Goal: Book appointment/travel/reservation

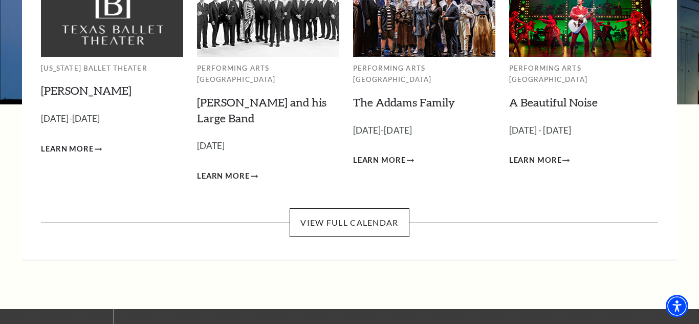
scroll to position [138, 0]
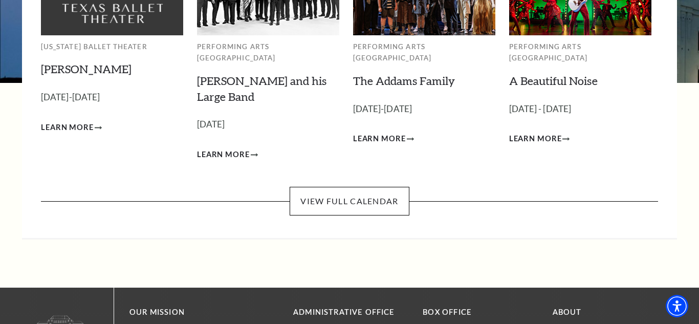
click at [334, 187] on link "View Full Calendar" at bounding box center [348, 201] width 119 height 29
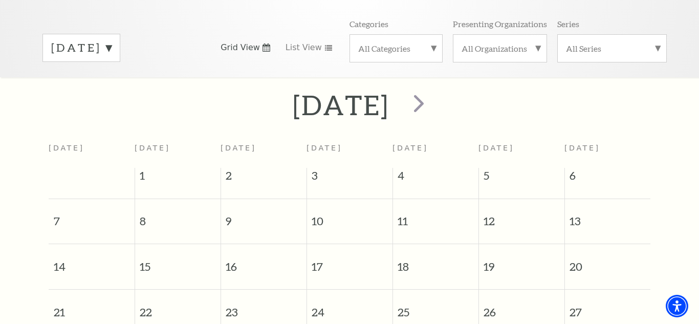
scroll to position [143, 0]
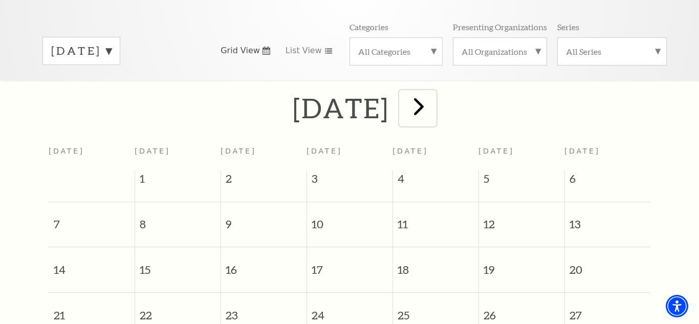
click at [433, 92] on span "next" at bounding box center [418, 106] width 29 height 29
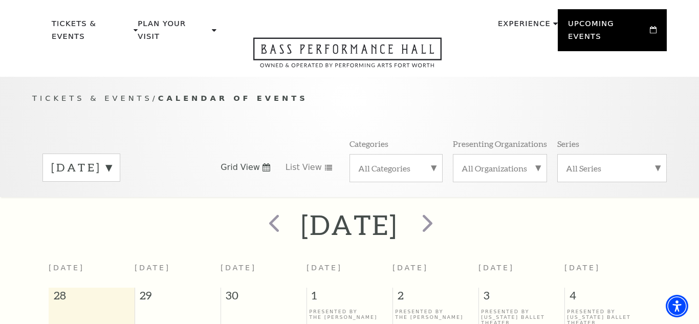
scroll to position [0, 0]
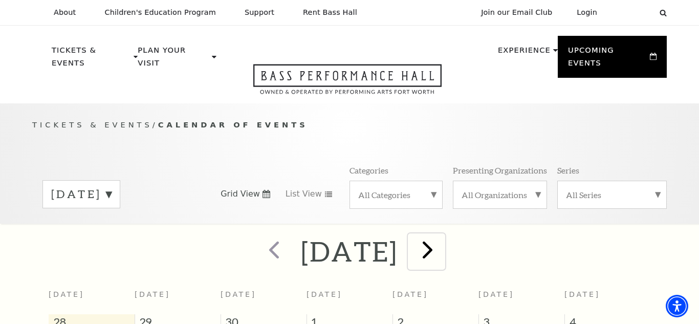
click at [442, 235] on span "next" at bounding box center [427, 249] width 29 height 29
click at [442, 237] on span "next" at bounding box center [427, 249] width 29 height 29
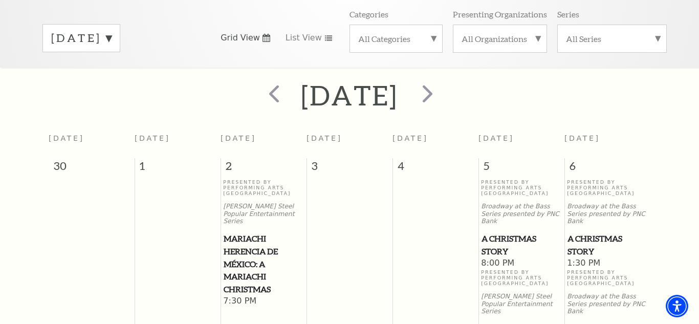
scroll to position [126, 0]
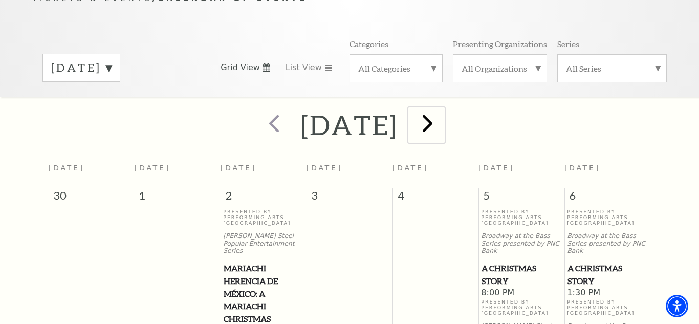
click at [442, 108] on span "next" at bounding box center [427, 122] width 29 height 29
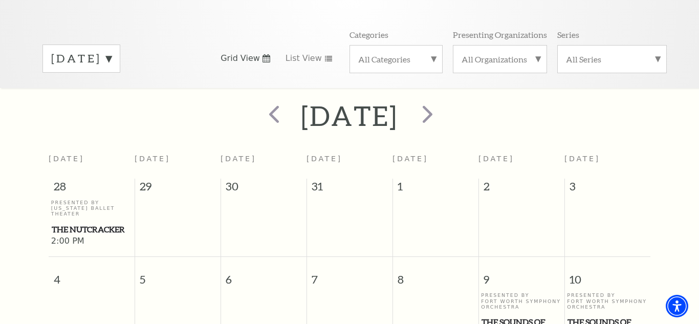
scroll to position [130, 0]
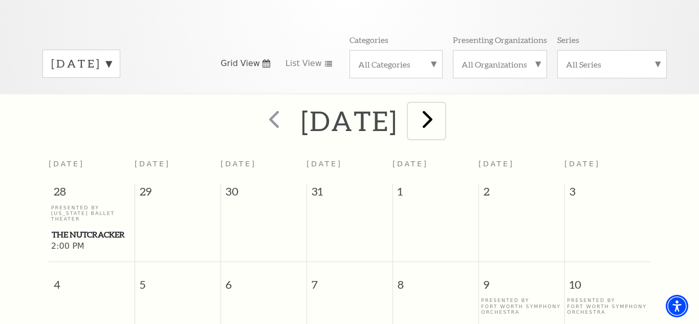
click at [442, 106] on span "next" at bounding box center [427, 118] width 29 height 29
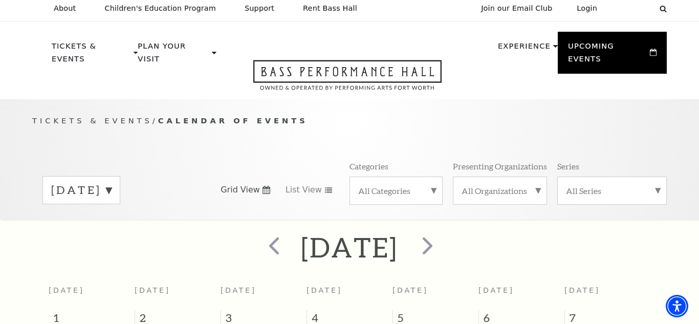
scroll to position [3, 0]
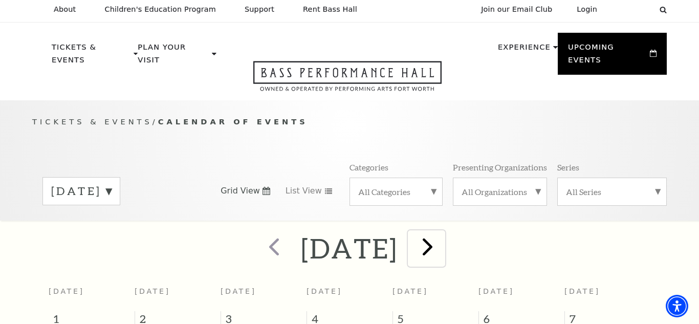
click at [442, 232] on span "next" at bounding box center [427, 246] width 29 height 29
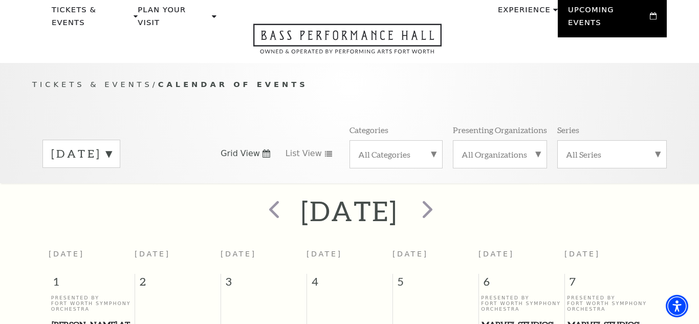
scroll to position [0, 0]
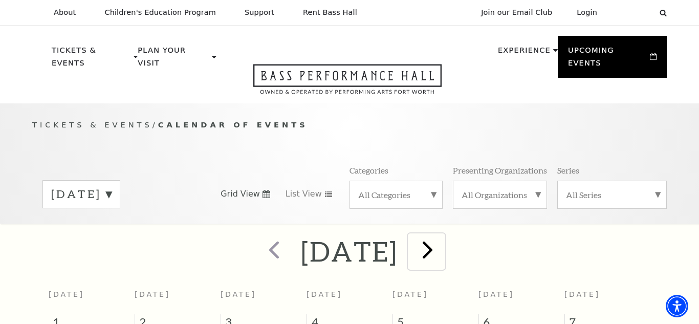
click at [442, 235] on span "next" at bounding box center [427, 249] width 29 height 29
